Goal: Task Accomplishment & Management: Manage account settings

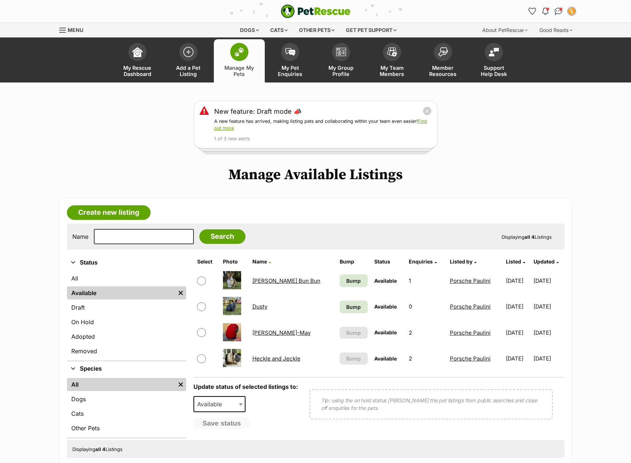
click at [261, 332] on link "[PERSON_NAME]-May" at bounding box center [281, 332] width 58 height 7
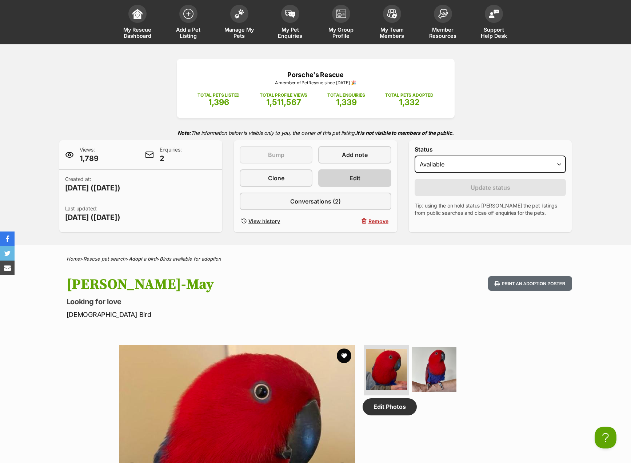
click at [347, 184] on link "Edit" at bounding box center [354, 177] width 73 height 17
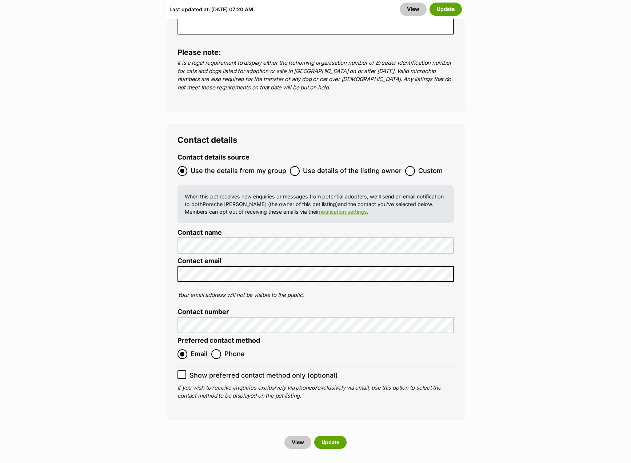
scroll to position [2807, 0]
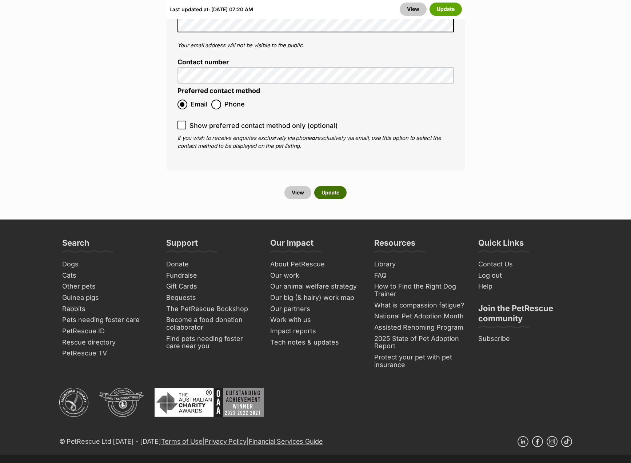
click at [328, 186] on button "Update" at bounding box center [330, 192] width 32 height 13
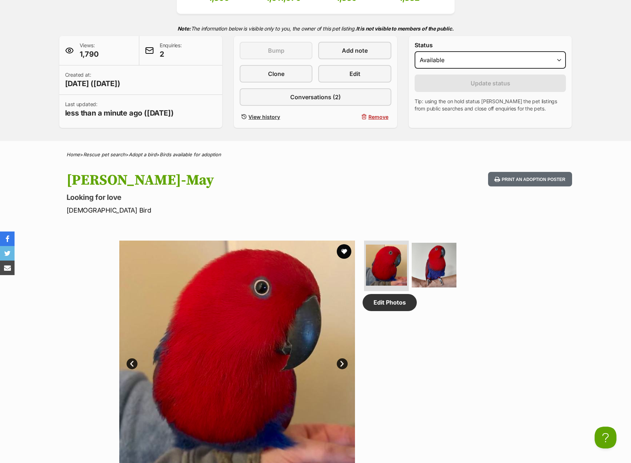
scroll to position [281, 0]
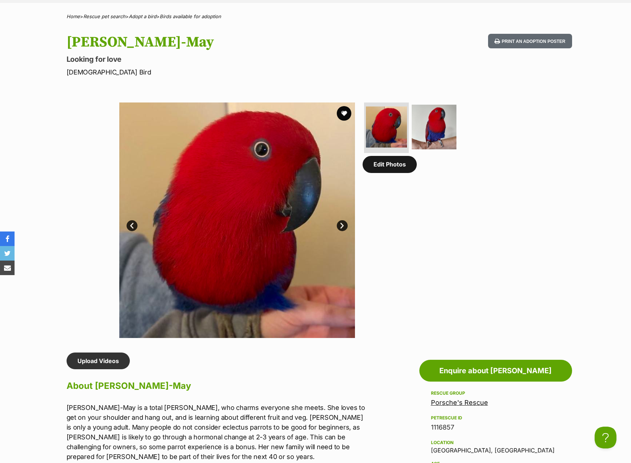
click at [402, 169] on link "Edit Photos" at bounding box center [389, 164] width 54 height 17
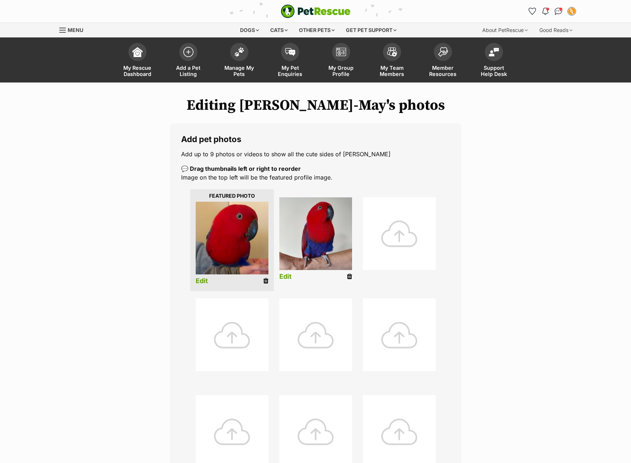
click at [395, 223] on div at bounding box center [399, 233] width 73 height 73
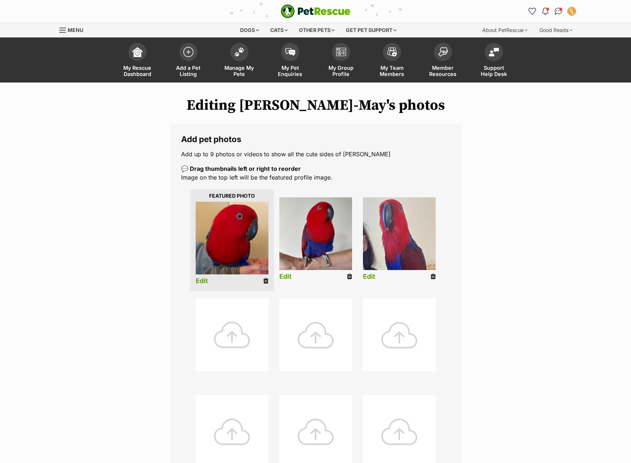
click at [231, 332] on div at bounding box center [232, 334] width 73 height 73
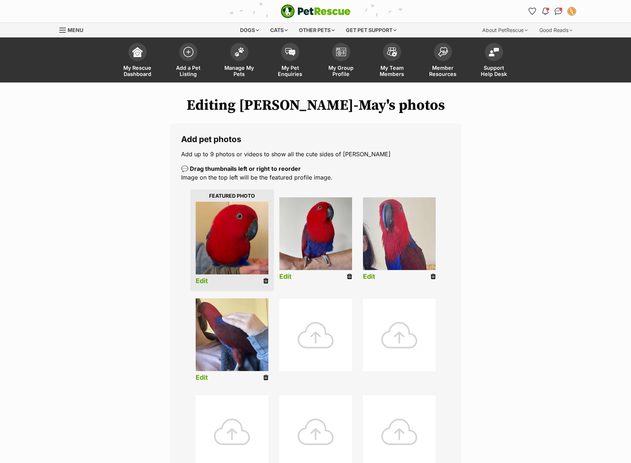
click at [306, 338] on div at bounding box center [315, 335] width 73 height 73
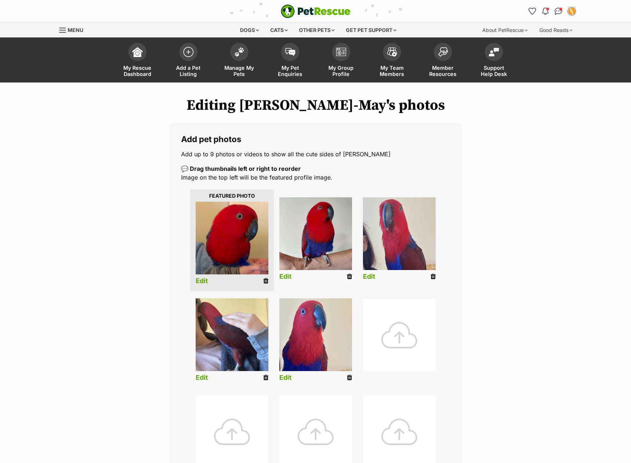
click at [384, 338] on div at bounding box center [399, 335] width 73 height 73
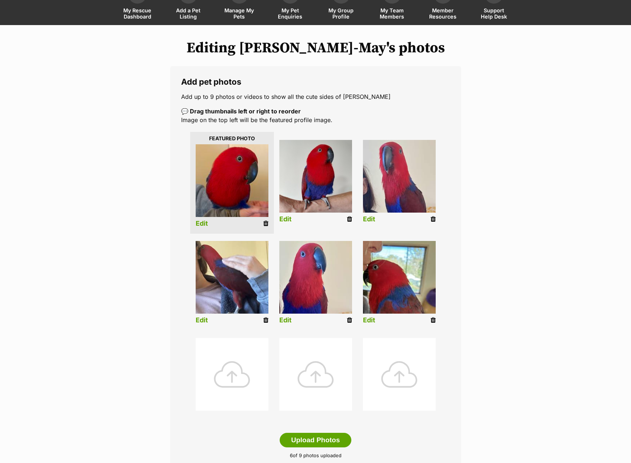
scroll to position [105, 0]
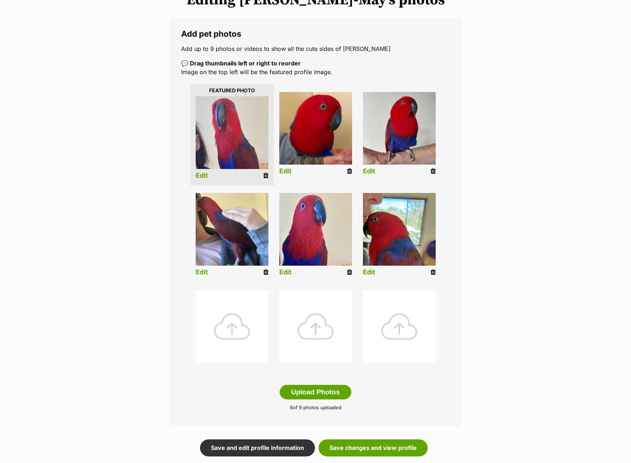
click at [366, 274] on link "Edit" at bounding box center [369, 273] width 12 height 8
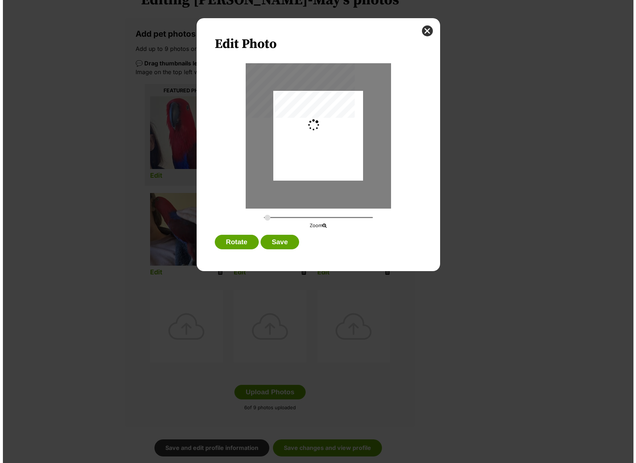
scroll to position [0, 0]
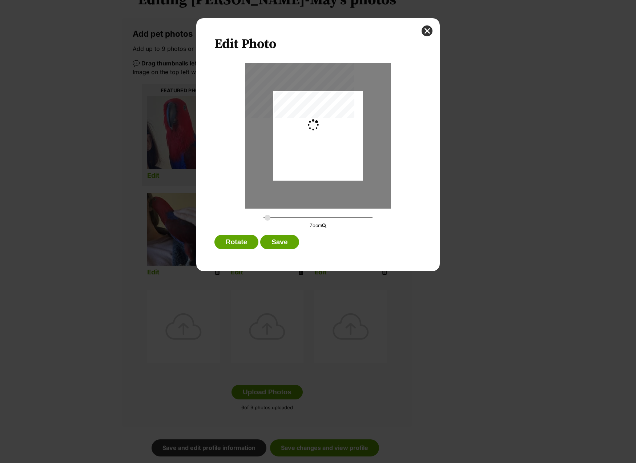
type input "0.2744"
drag, startPoint x: 323, startPoint y: 136, endPoint x: 319, endPoint y: 147, distance: 11.8
click at [319, 147] on div "Dialog Window - Close (Press escape to close)" at bounding box center [318, 147] width 90 height 148
click at [282, 243] on button "Save" at bounding box center [279, 242] width 39 height 15
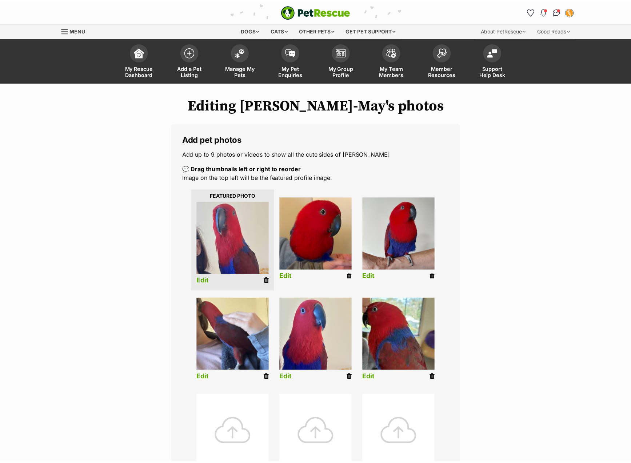
scroll to position [105, 0]
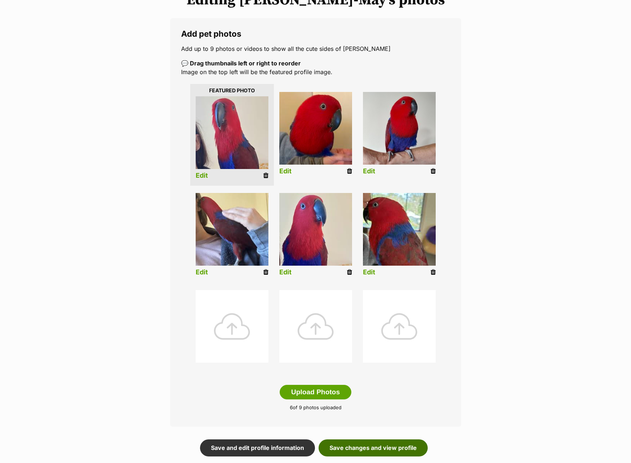
click at [364, 442] on link "Save changes and view profile" at bounding box center [372, 448] width 109 height 17
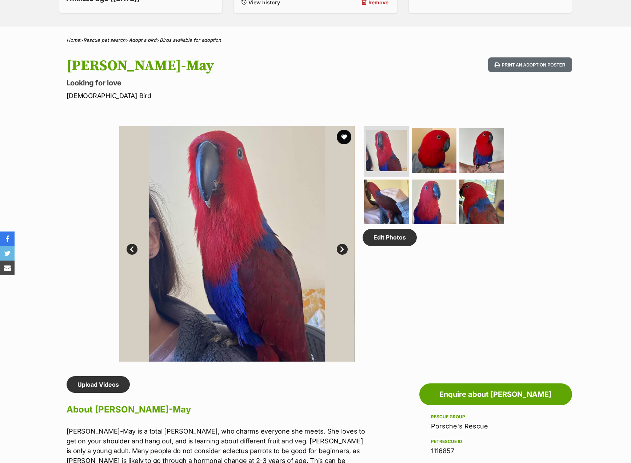
click at [341, 247] on link "Next" at bounding box center [342, 249] width 11 height 11
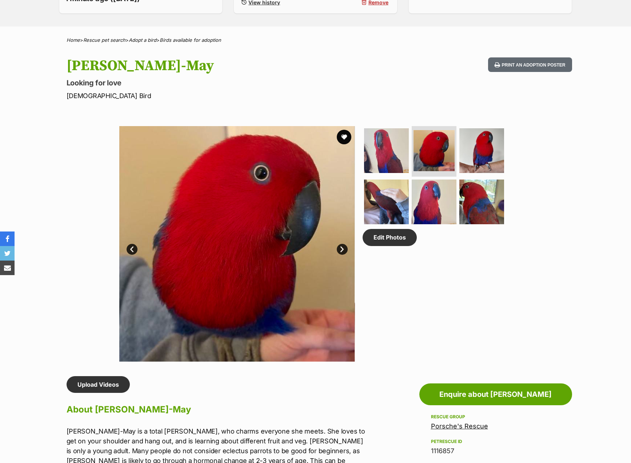
click at [341, 248] on link "Next" at bounding box center [342, 249] width 11 height 11
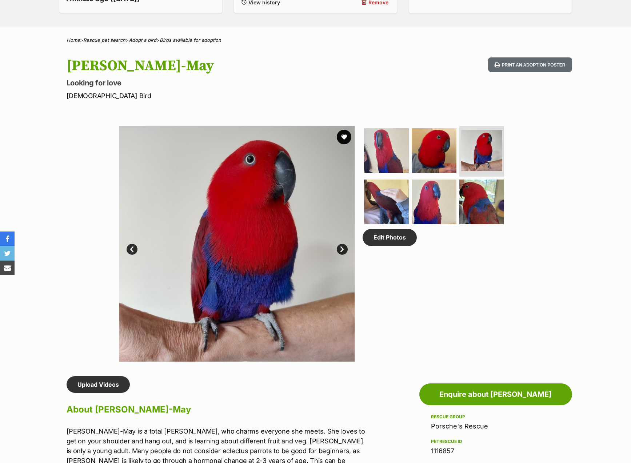
click at [135, 248] on link "Prev" at bounding box center [132, 249] width 11 height 11
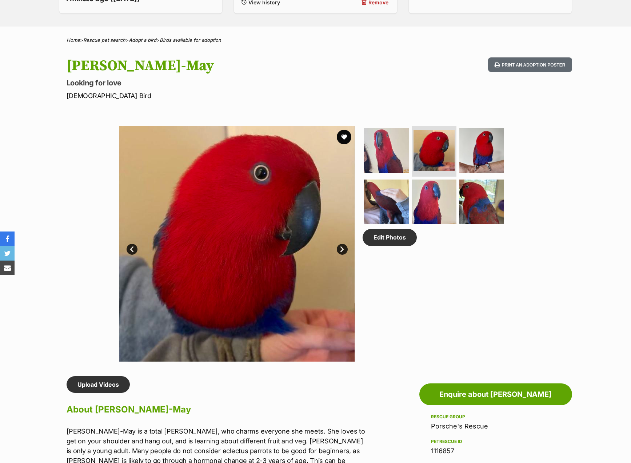
click at [343, 249] on link "Next" at bounding box center [342, 249] width 11 height 11
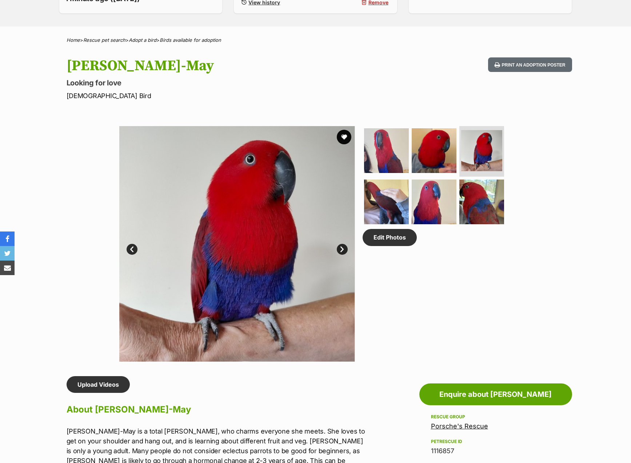
click at [343, 249] on link "Next" at bounding box center [342, 249] width 11 height 11
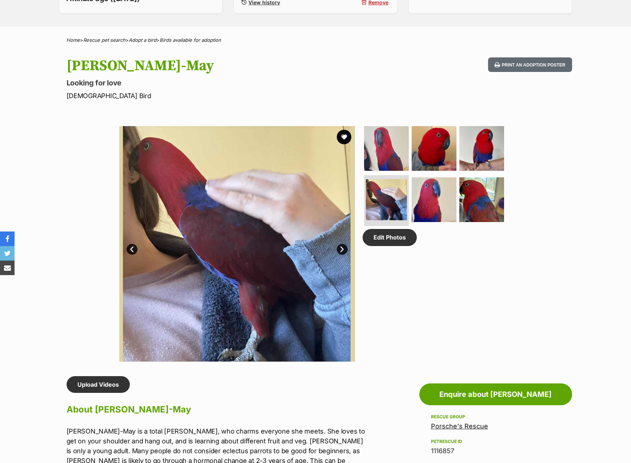
click at [342, 249] on link "Next" at bounding box center [342, 249] width 11 height 11
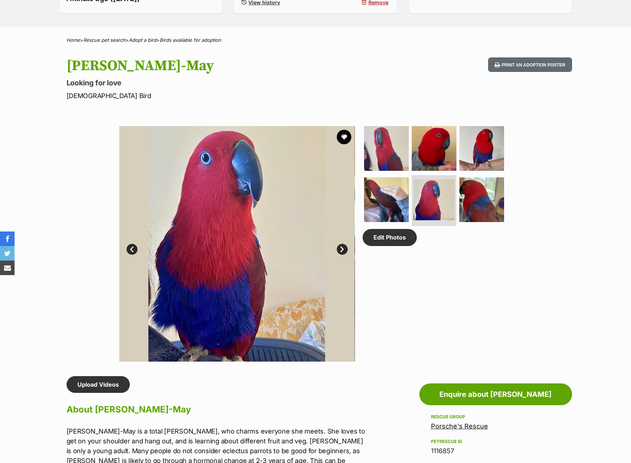
click at [342, 249] on link "Next" at bounding box center [342, 249] width 11 height 11
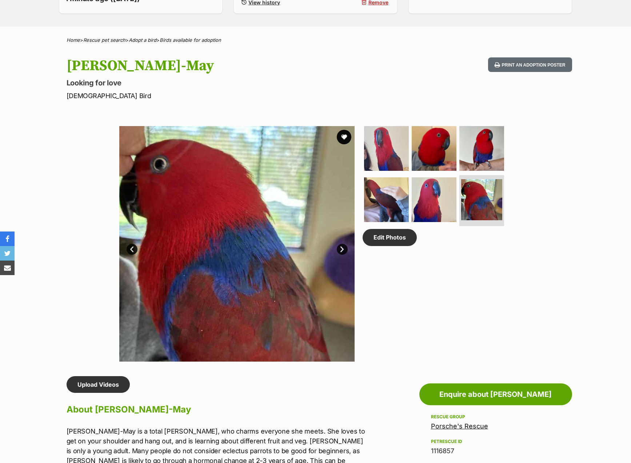
click at [342, 249] on link "Next" at bounding box center [342, 249] width 11 height 11
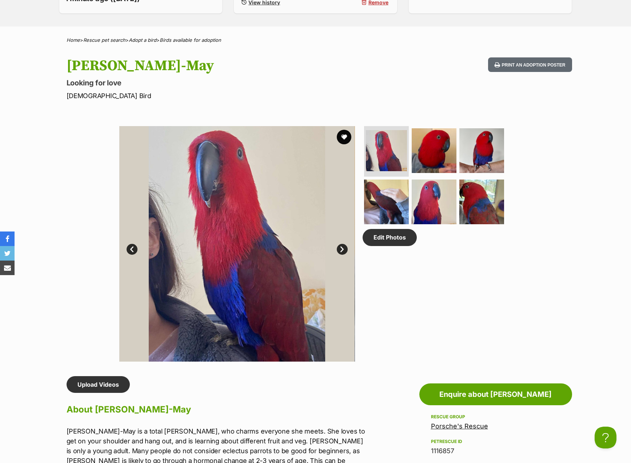
click at [136, 246] on link "Prev" at bounding box center [132, 249] width 11 height 11
